Goal: Task Accomplishment & Management: Complete application form

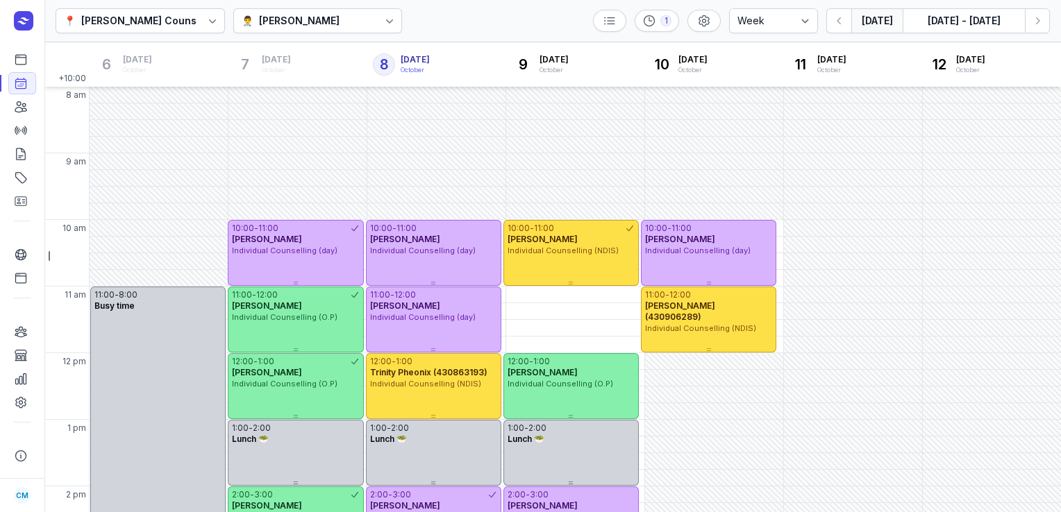
select select "week"
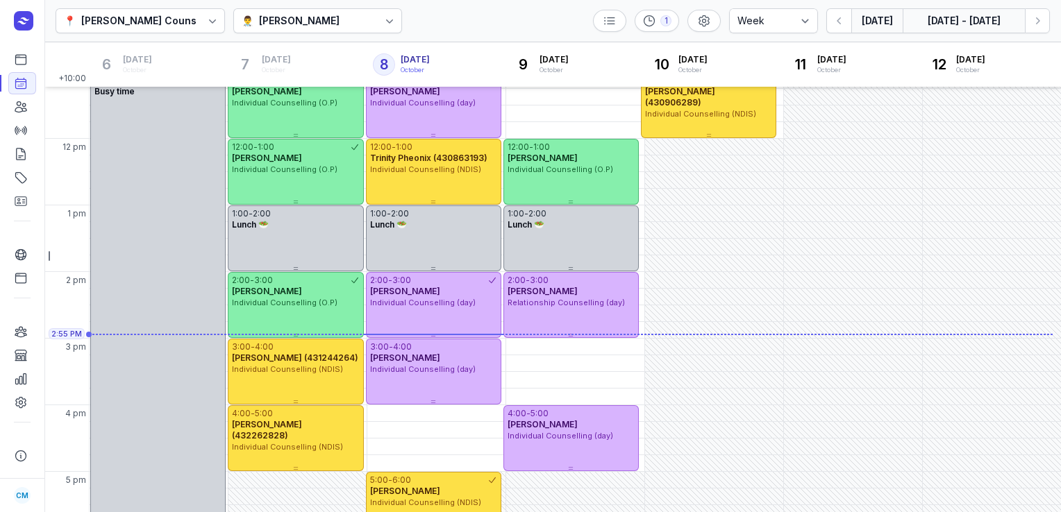
click at [972, 26] on button "[DATE] - [DATE]" at bounding box center [964, 20] width 122 height 25
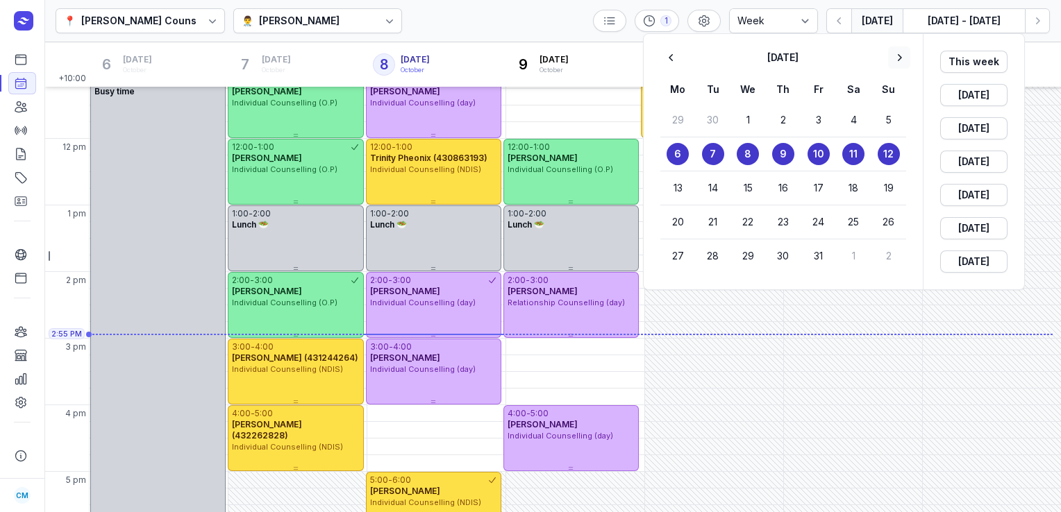
click at [905, 58] on icon "button" at bounding box center [899, 58] width 14 height 14
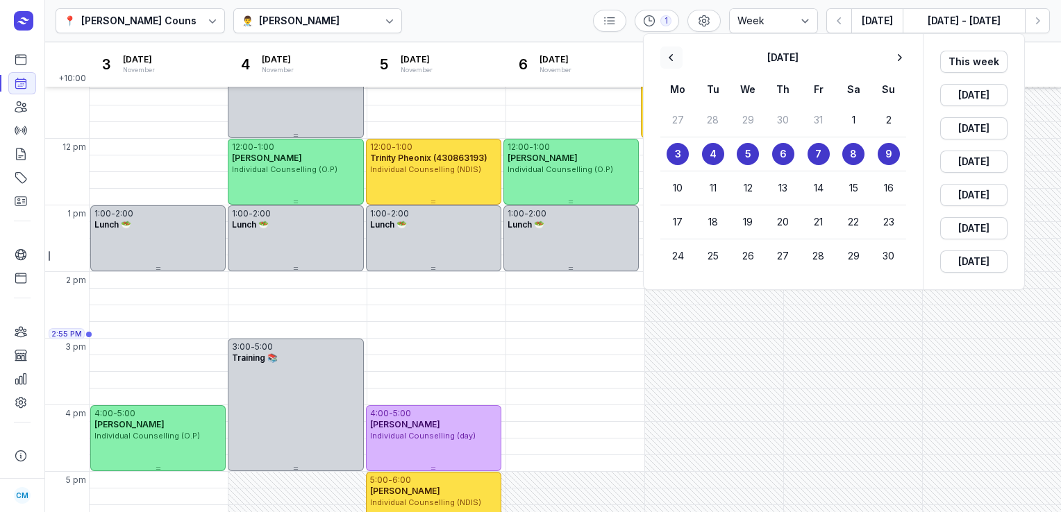
click at [675, 63] on icon "button" at bounding box center [672, 58] width 14 height 14
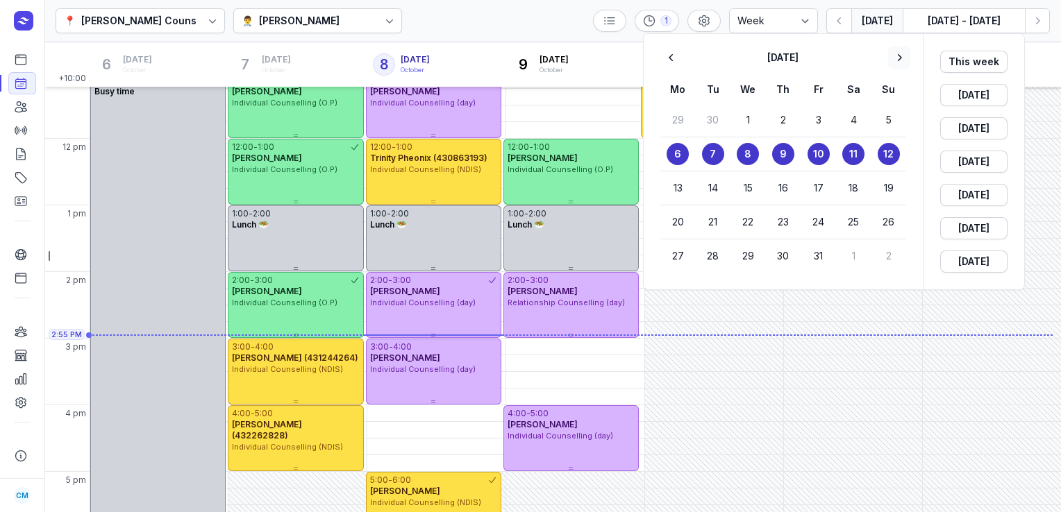
click at [897, 57] on icon "button" at bounding box center [899, 58] width 14 height 14
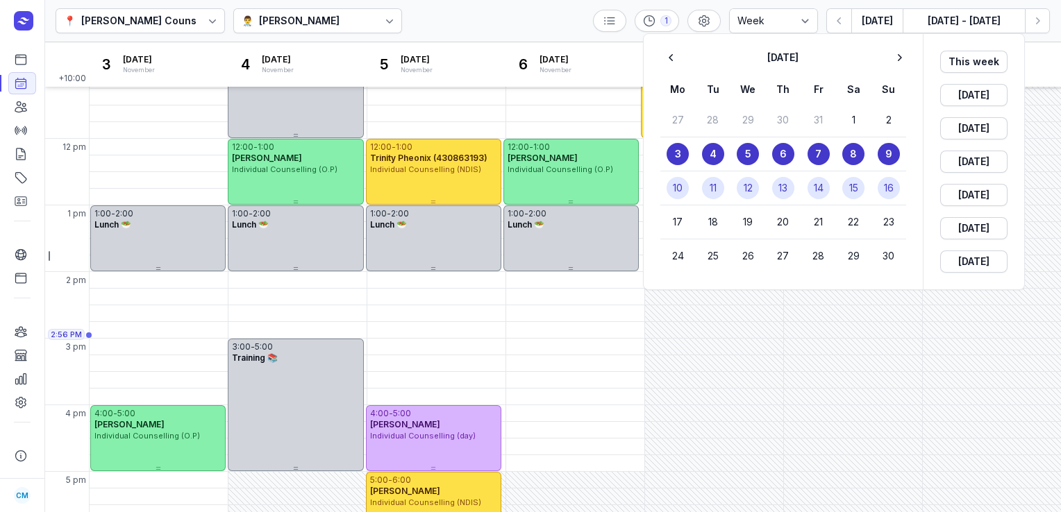
click at [678, 190] on time "10" at bounding box center [678, 188] width 10 height 14
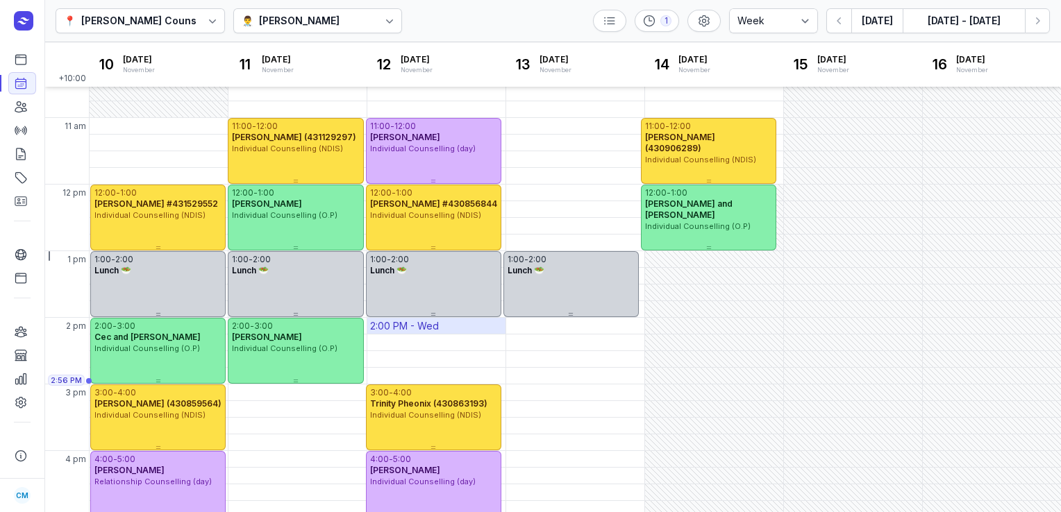
scroll to position [168, 0]
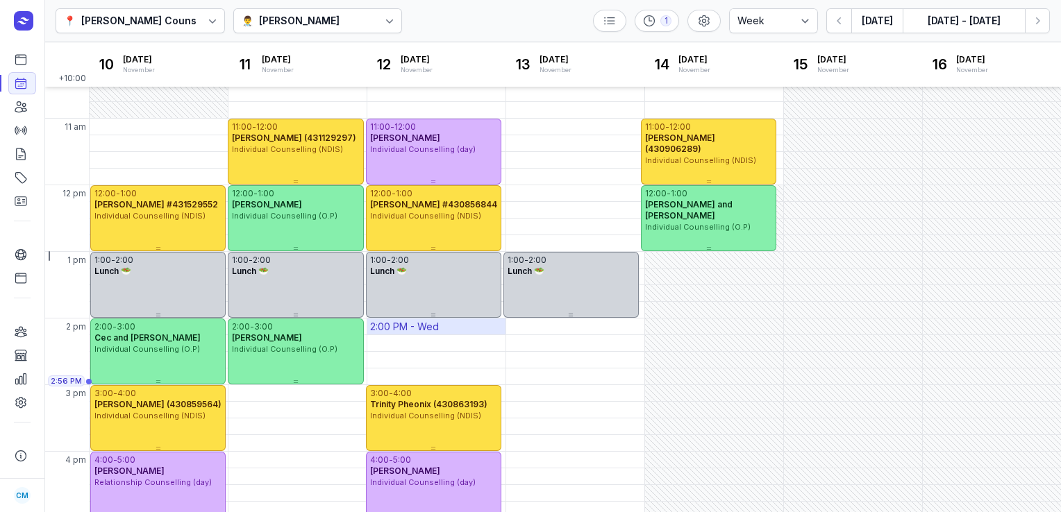
click at [441, 324] on div "2:00 PM - Wed" at bounding box center [436, 327] width 138 height 16
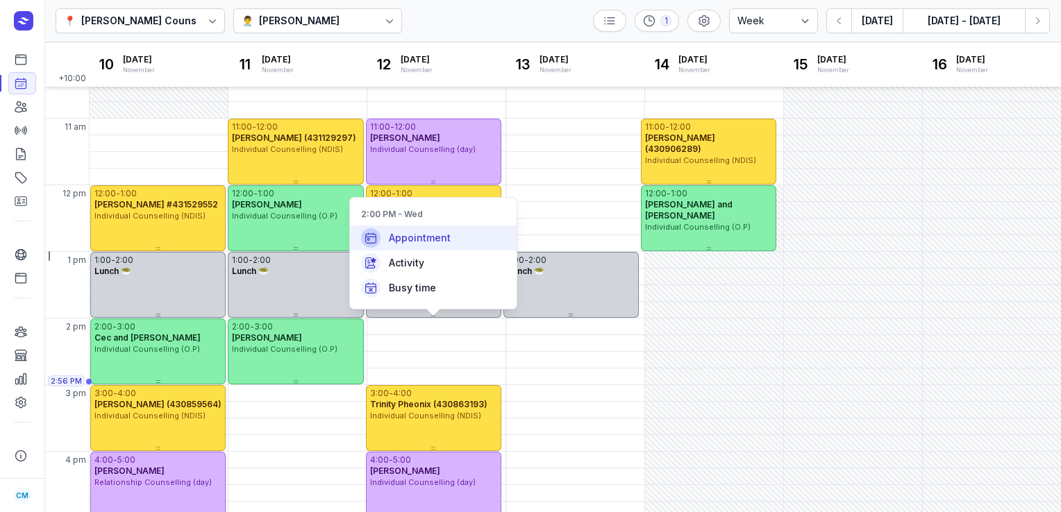
click at [428, 245] on div "Appointment" at bounding box center [433, 238] width 167 height 25
select select
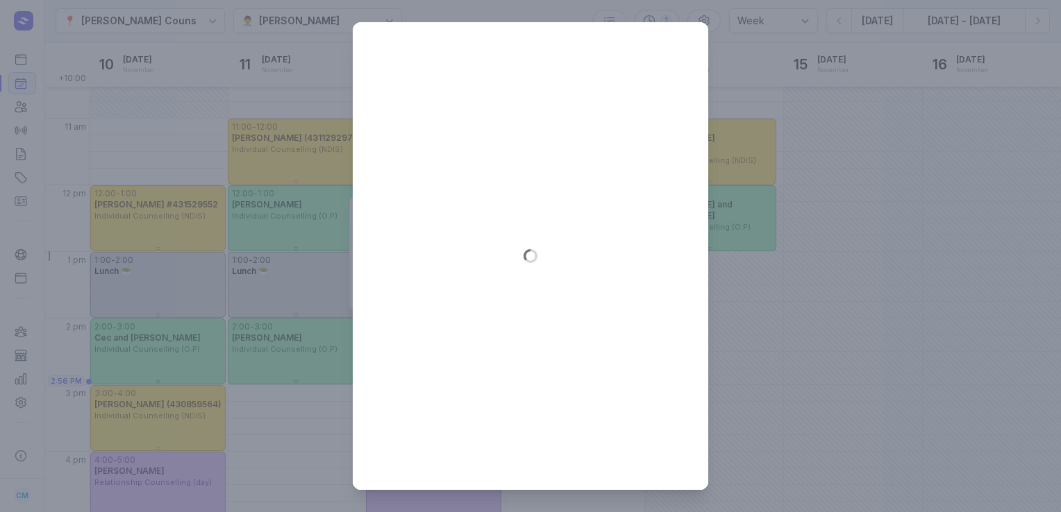
type input "[DATE]"
select select "14:00"
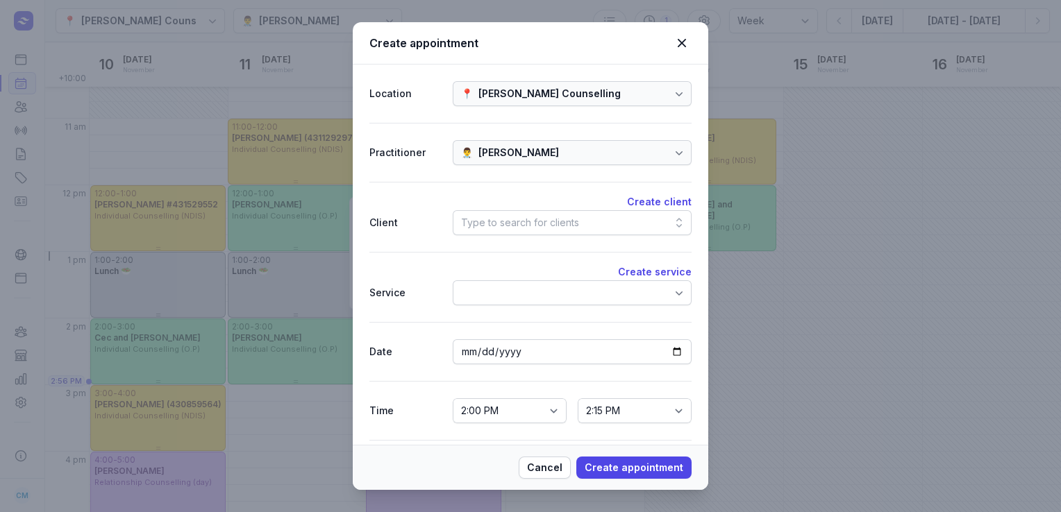
click at [569, 216] on div "Type to search for clients" at bounding box center [520, 223] width 118 height 17
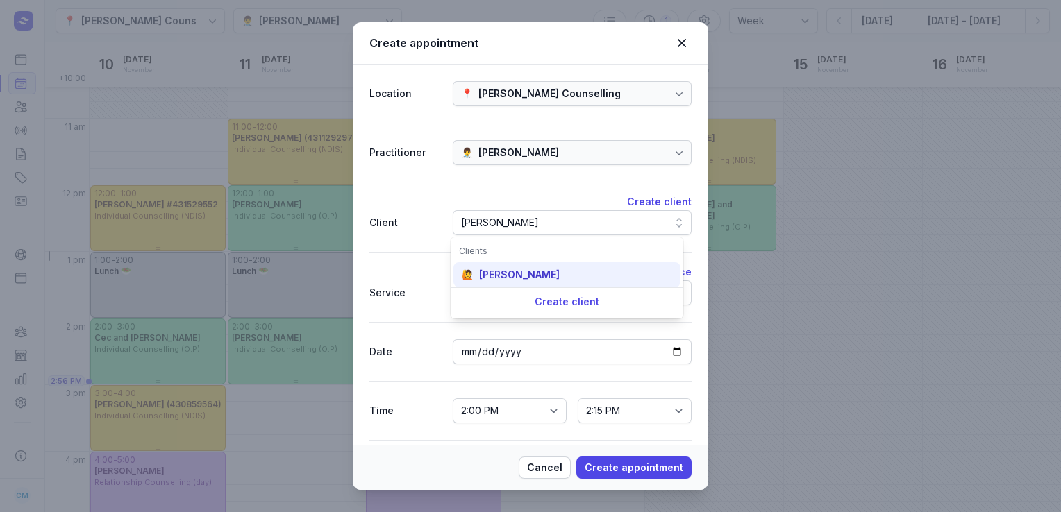
type input "[PERSON_NAME]"
click at [514, 268] on div "[PERSON_NAME]" at bounding box center [519, 275] width 81 height 14
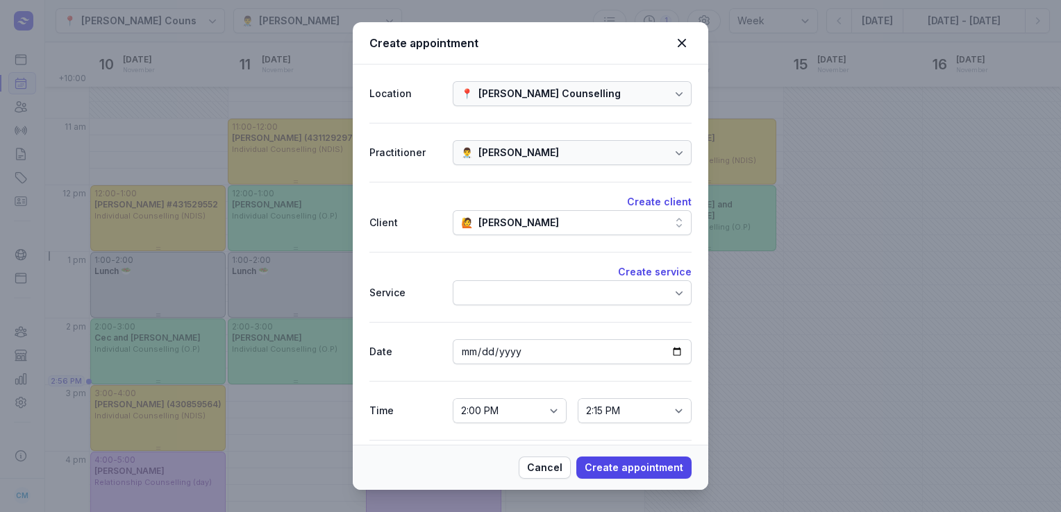
click at [511, 281] on div at bounding box center [572, 293] width 239 height 25
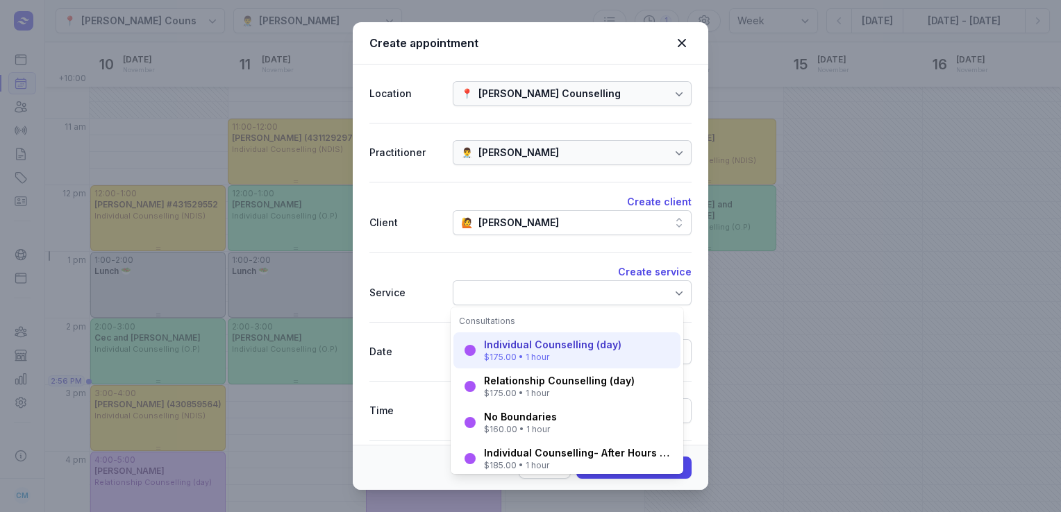
click at [513, 346] on div "Individual Counselling (day)" at bounding box center [552, 345] width 137 height 14
select select "15:00"
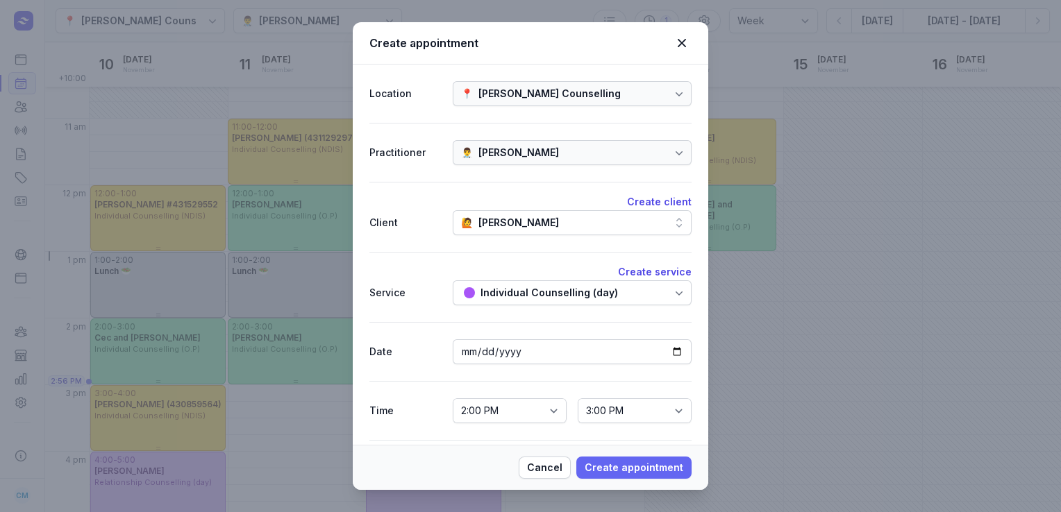
click at [635, 460] on span "Create appointment" at bounding box center [634, 468] width 99 height 17
select select
